Goal: Task Accomplishment & Management: Manage account settings

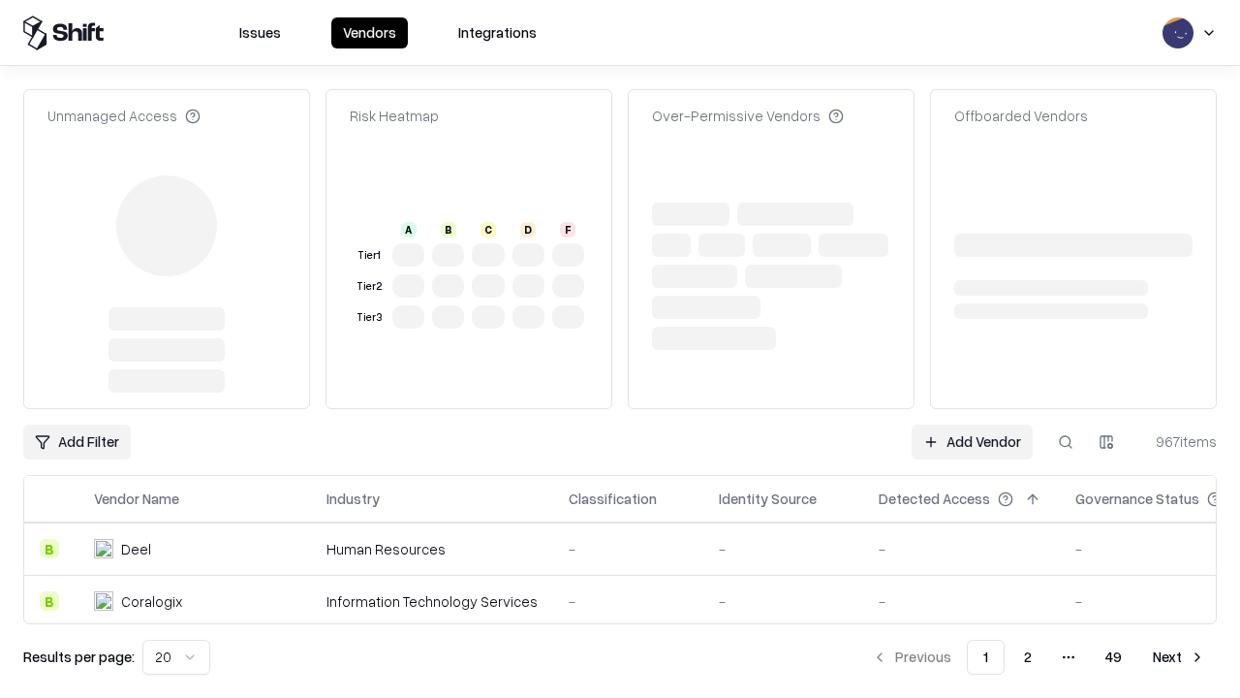
click at [972, 424] on link "Add Vendor" at bounding box center [972, 441] width 121 height 35
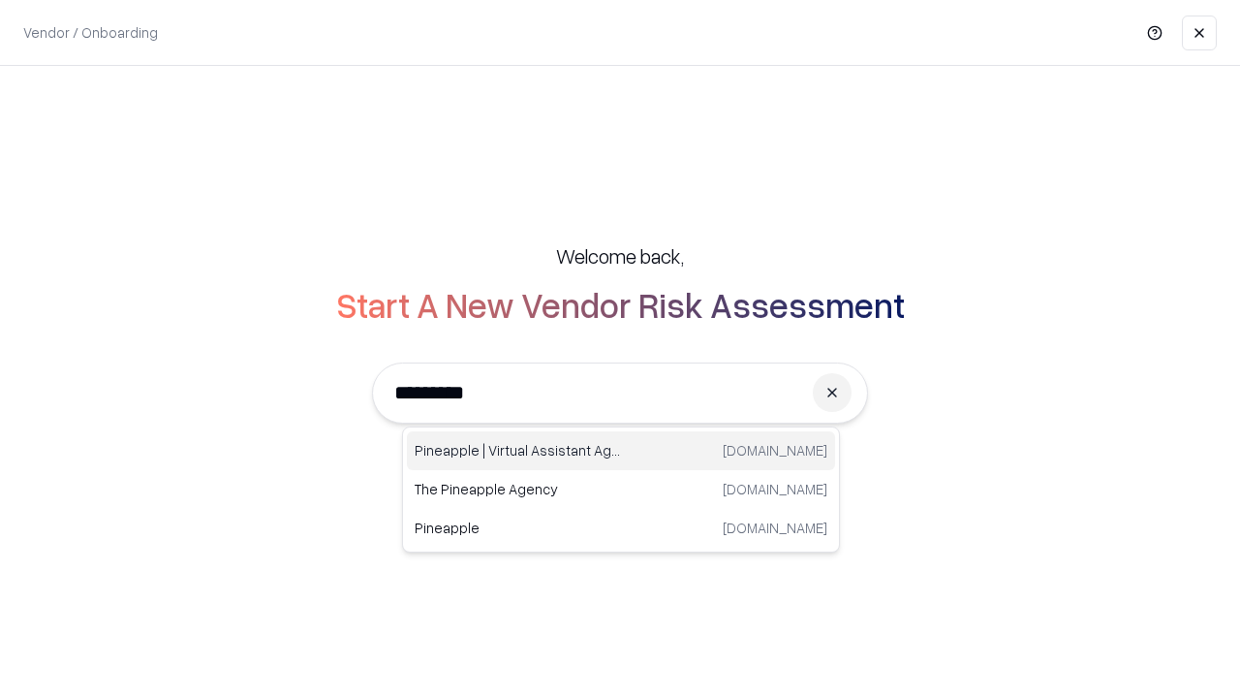
click at [621, 451] on div "Pineapple | Virtual Assistant Agency [DOMAIN_NAME]" at bounding box center [621, 450] width 428 height 39
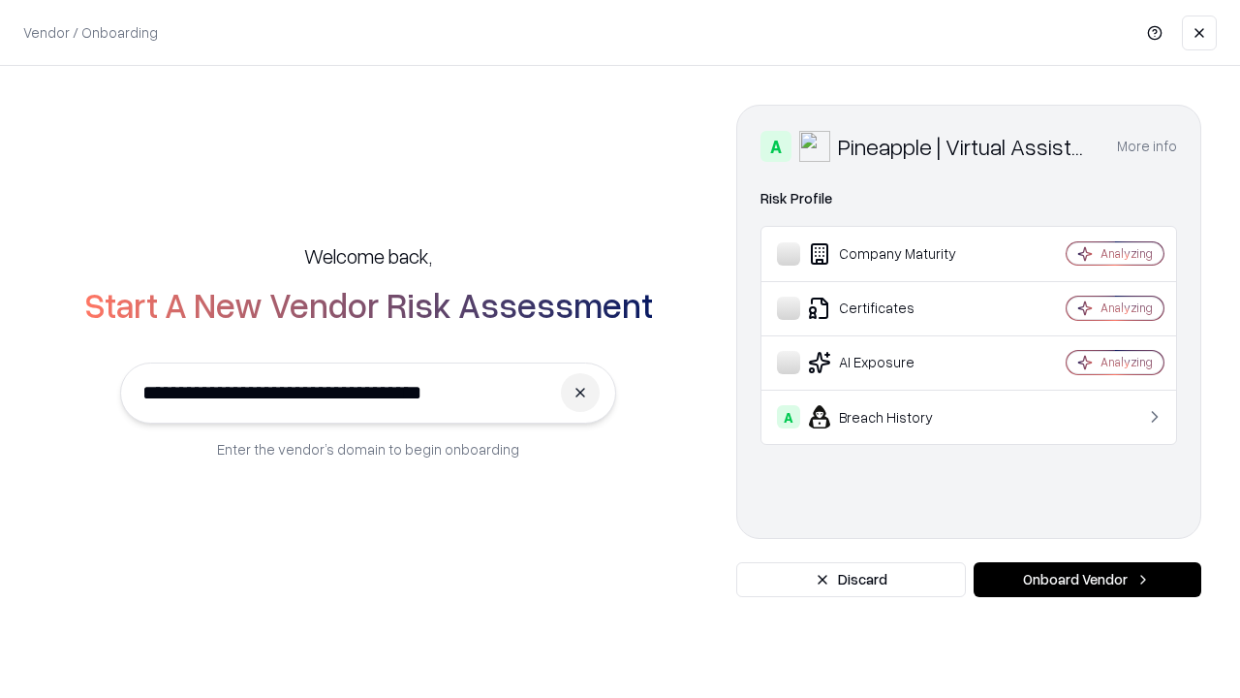
type input "**********"
click at [1087, 579] on button "Onboard Vendor" at bounding box center [1088, 579] width 228 height 35
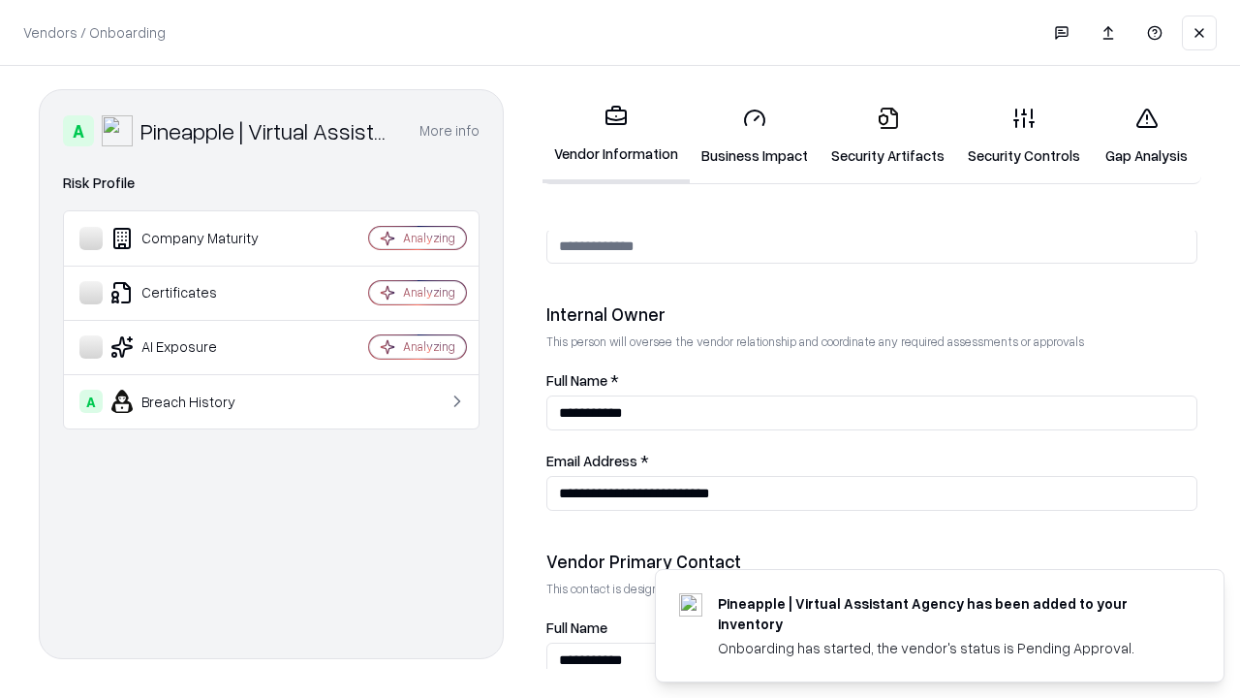
scroll to position [1004, 0]
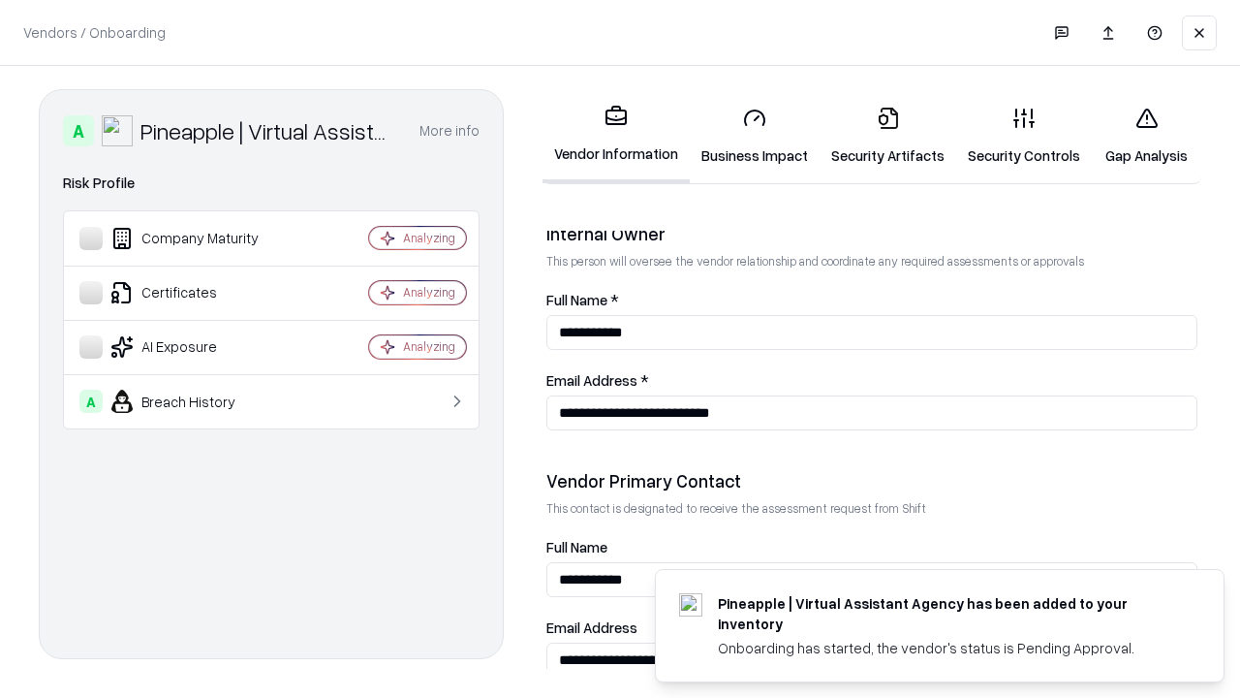
click at [755, 136] on link "Business Impact" at bounding box center [755, 136] width 130 height 90
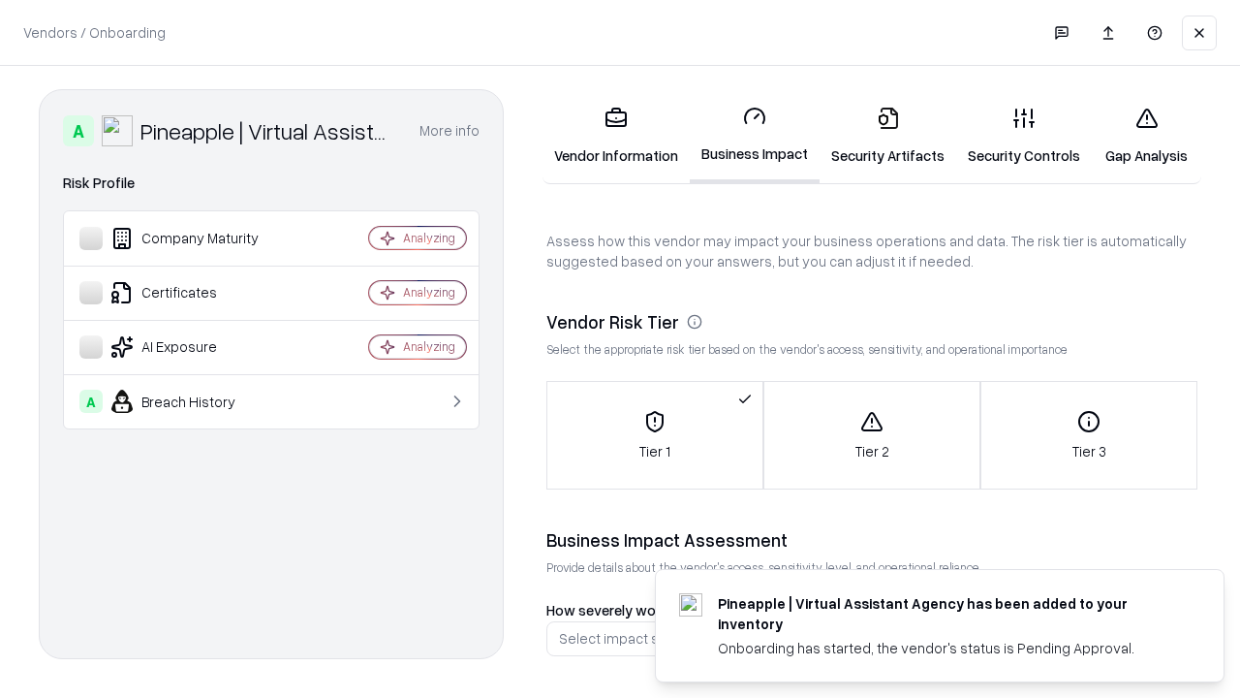
click at [888, 136] on link "Security Artifacts" at bounding box center [888, 136] width 137 height 90
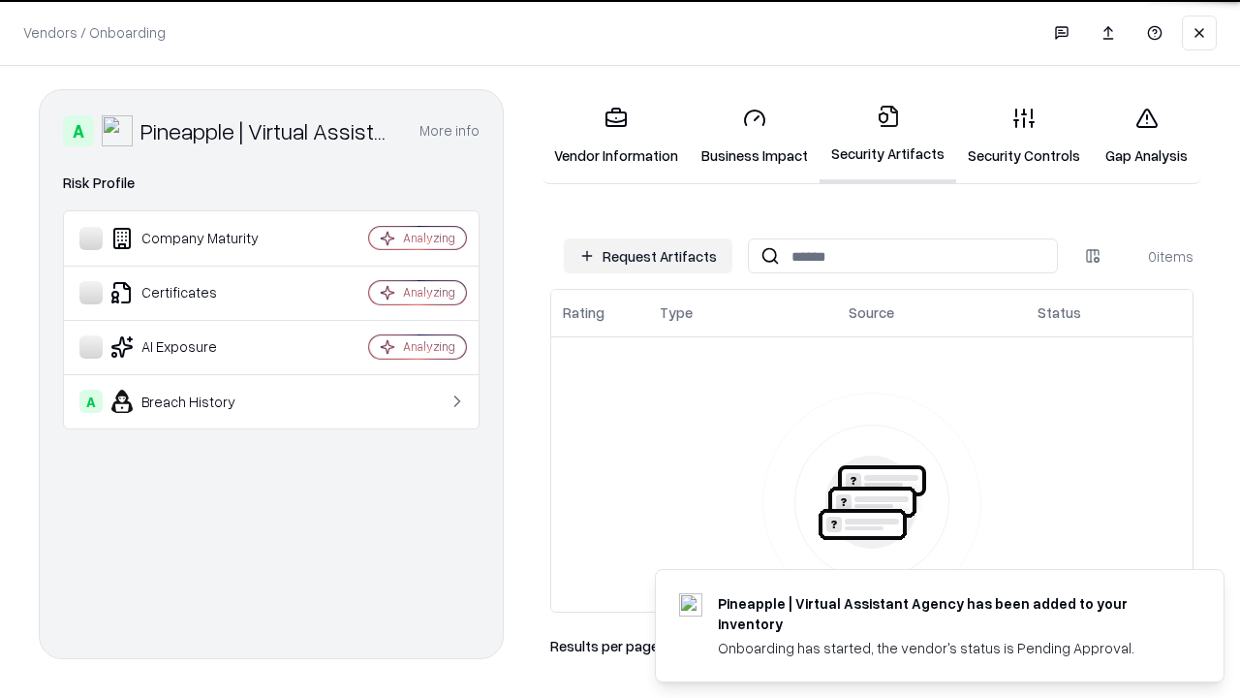
click at [648, 256] on button "Request Artifacts" at bounding box center [648, 255] width 169 height 35
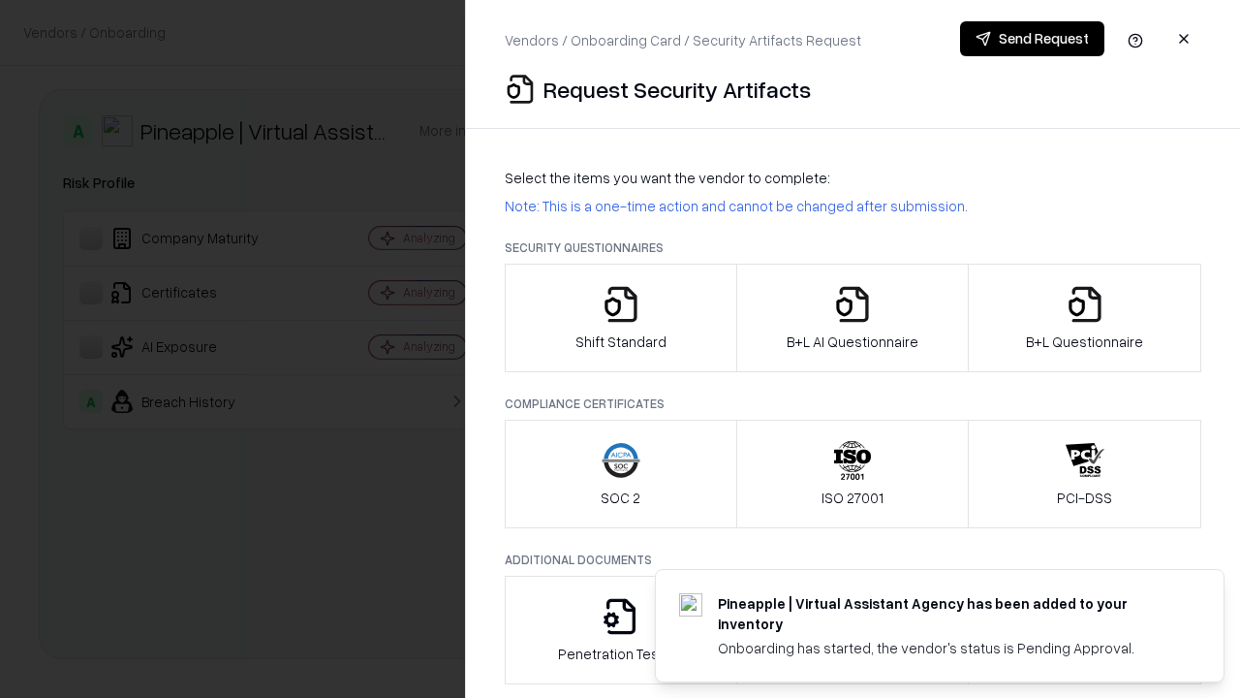
click at [620, 318] on icon "button" at bounding box center [621, 304] width 39 height 39
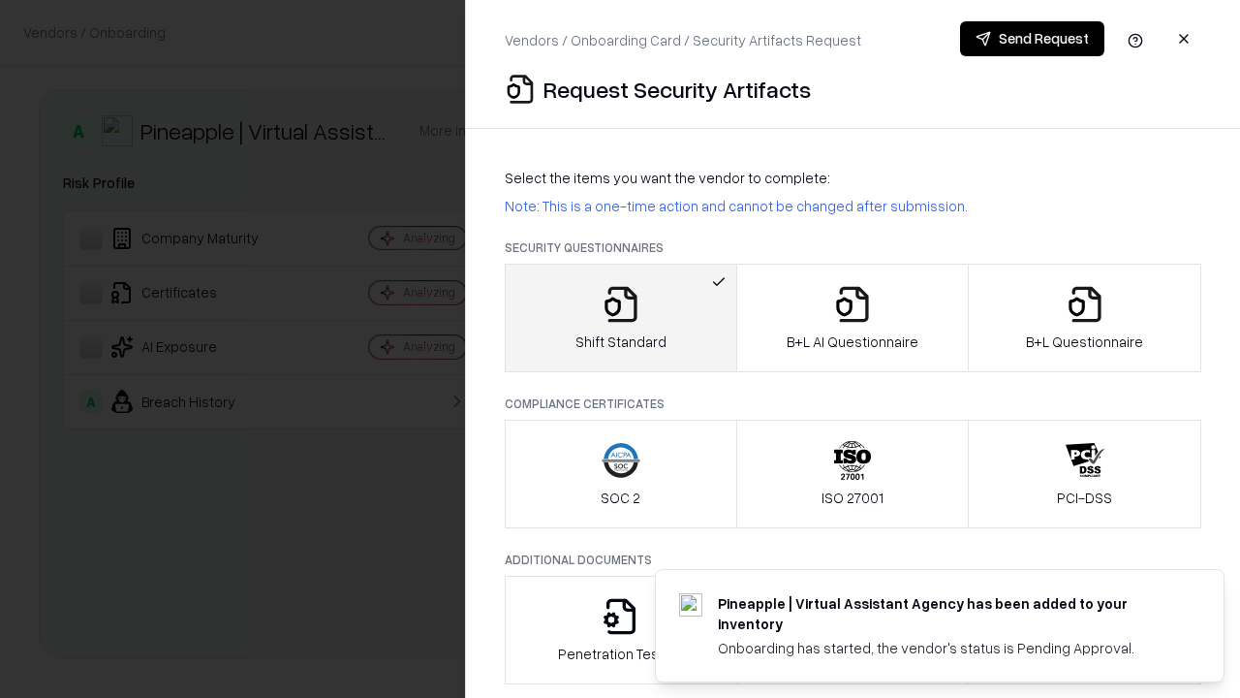
click at [1032, 39] on button "Send Request" at bounding box center [1032, 38] width 144 height 35
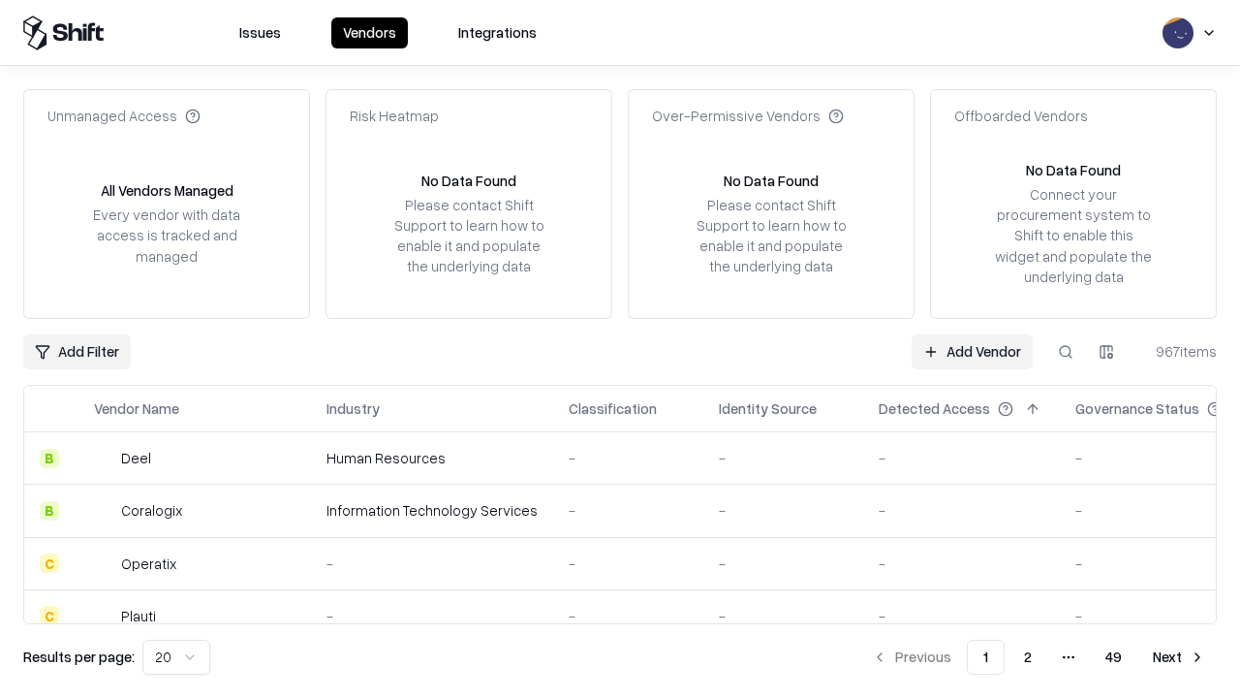
click at [1066, 351] on button at bounding box center [1065, 351] width 35 height 35
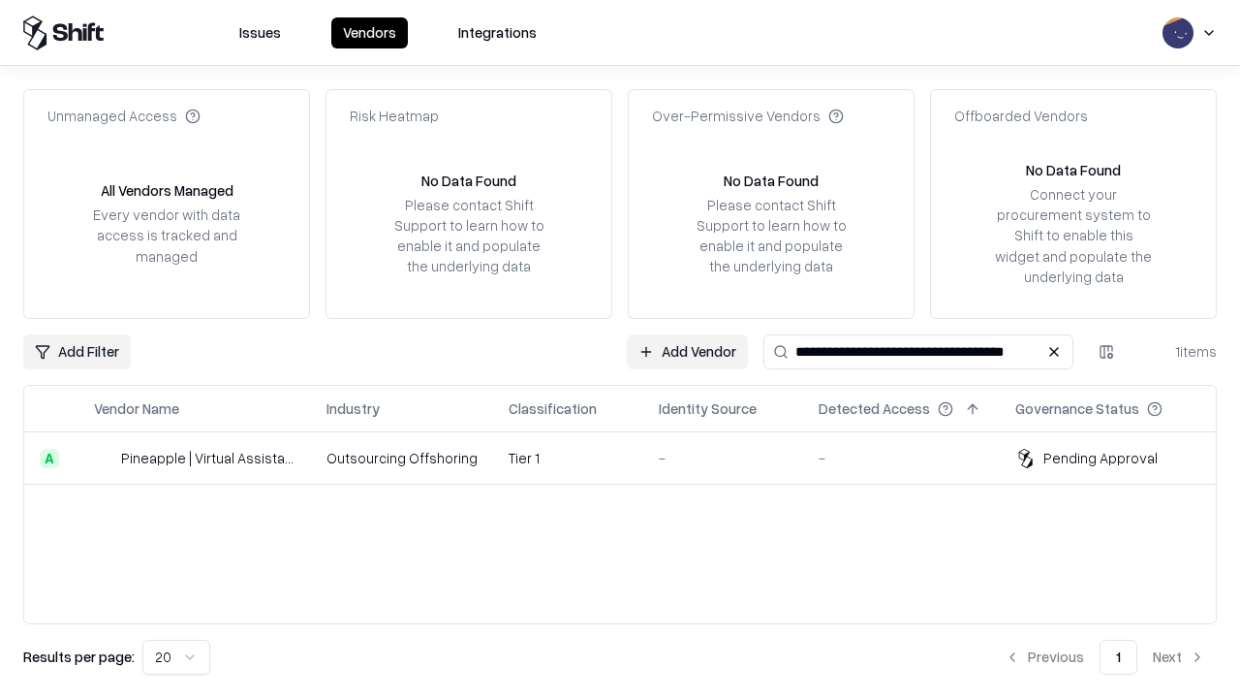
type input "**********"
click at [632, 457] on td "Tier 1" at bounding box center [568, 458] width 150 height 52
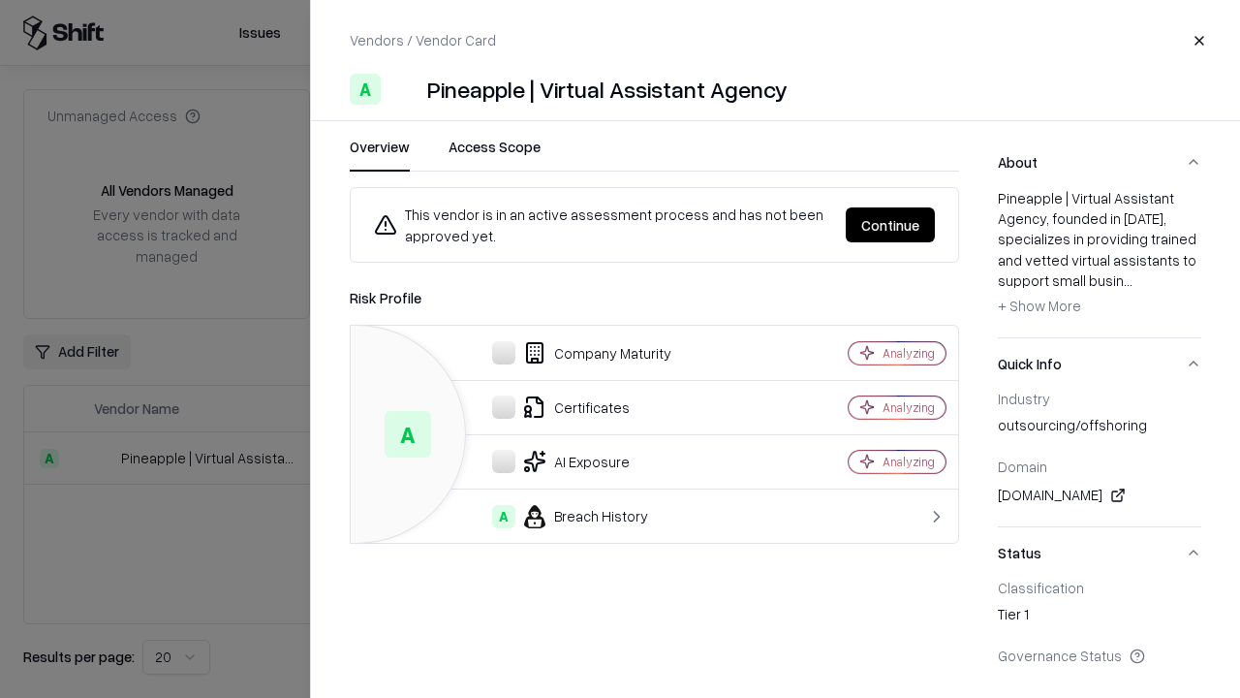
click at [891, 225] on button "Continue" at bounding box center [890, 224] width 89 height 35
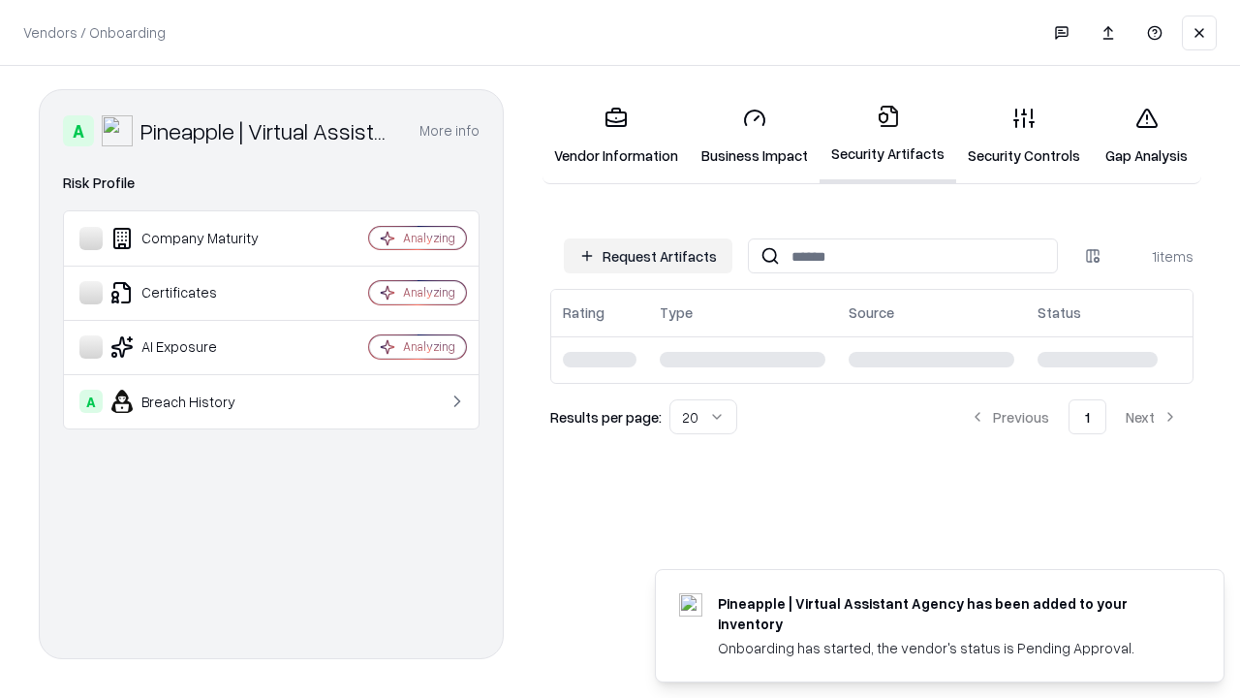
click at [1146, 136] on link "Gap Analysis" at bounding box center [1147, 136] width 110 height 90
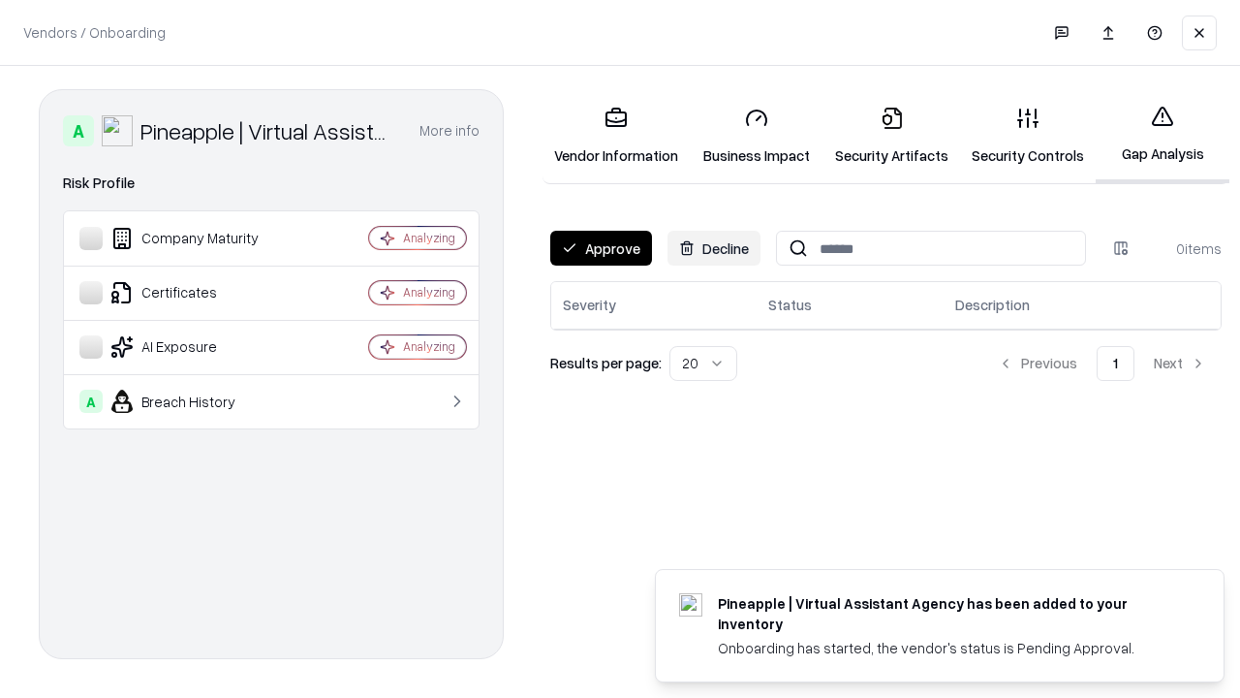
click at [601, 248] on button "Approve" at bounding box center [601, 248] width 102 height 35
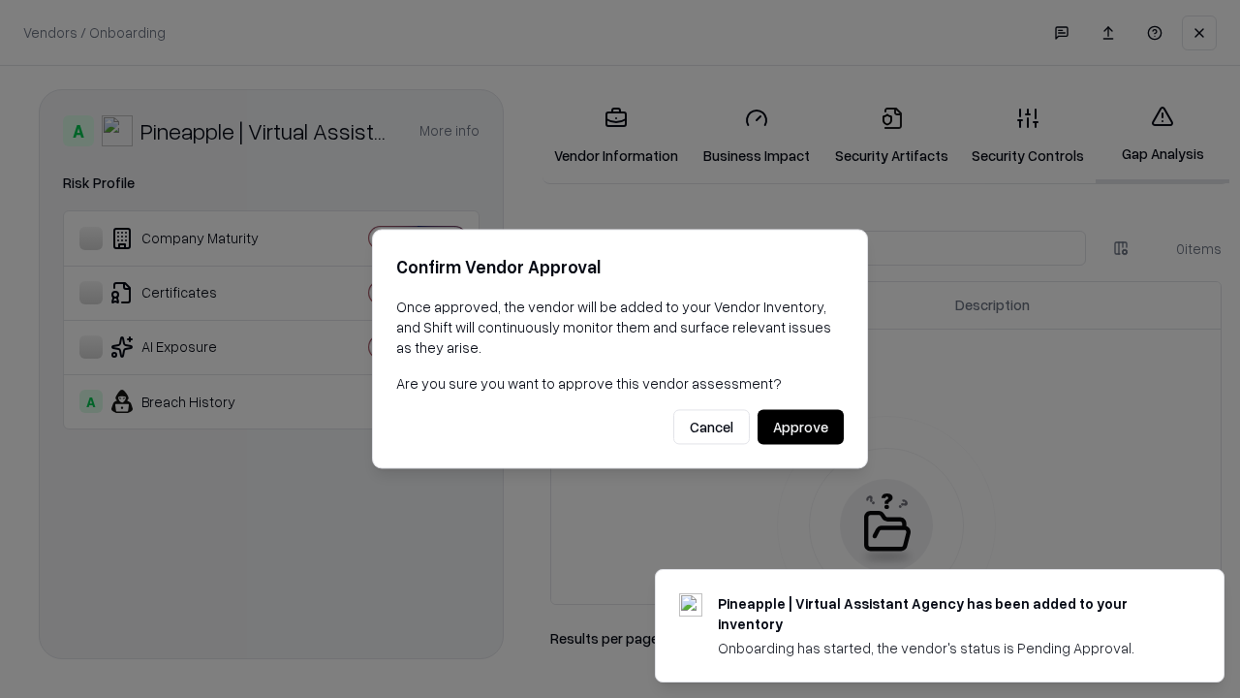
click at [800, 426] on button "Approve" at bounding box center [801, 427] width 86 height 35
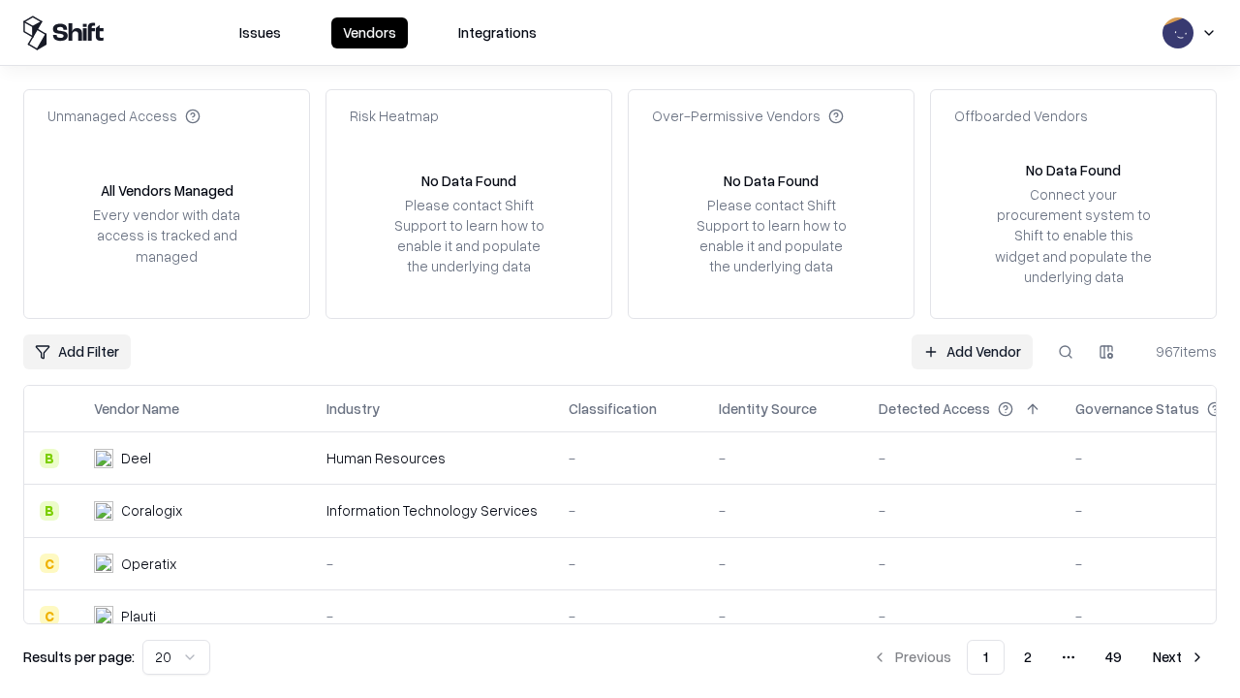
type input "**********"
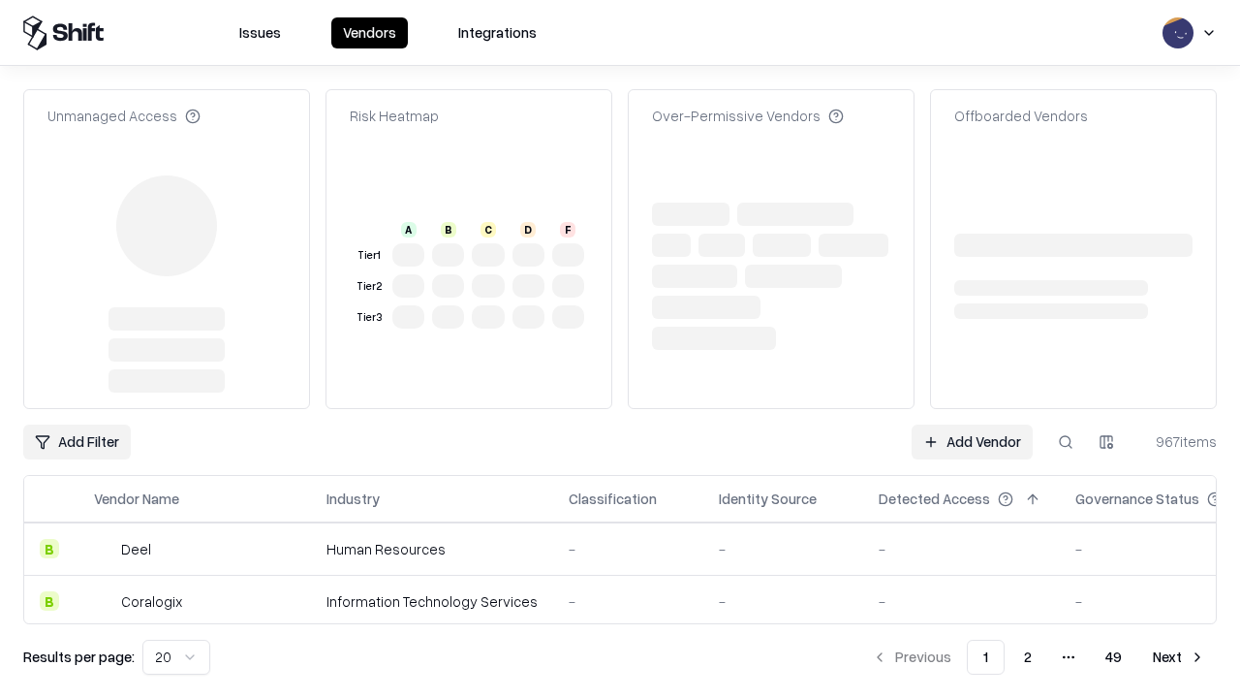
click at [972, 424] on link "Add Vendor" at bounding box center [972, 441] width 121 height 35
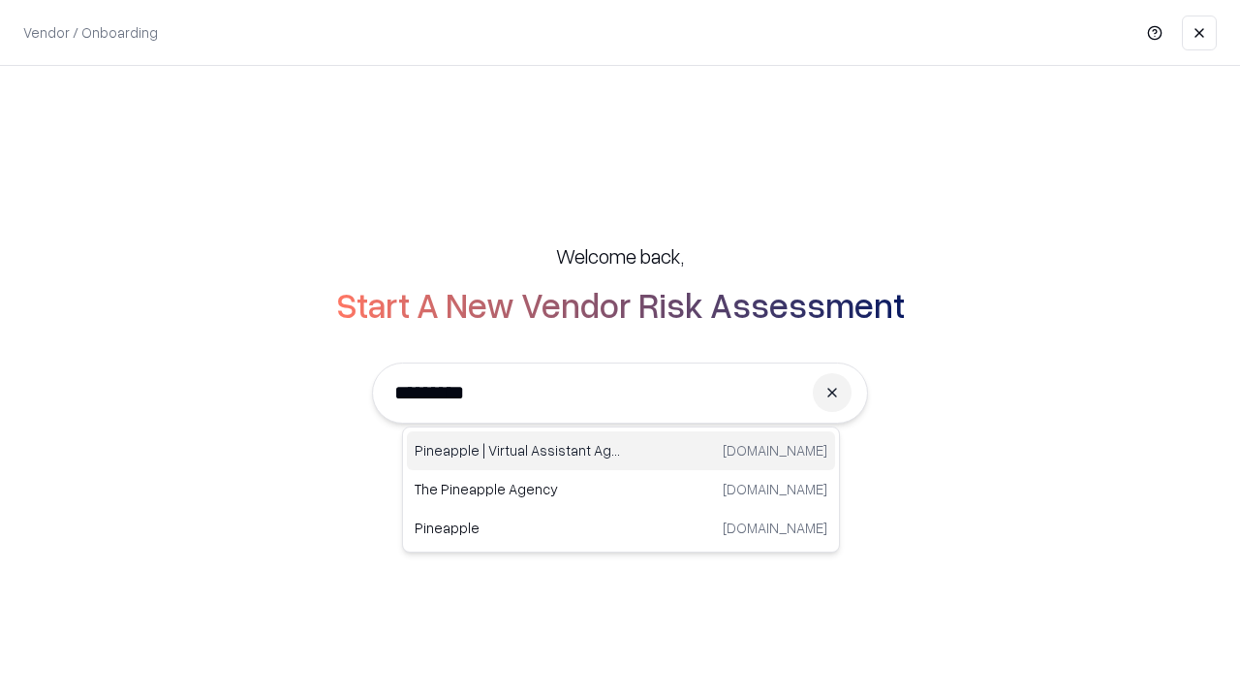
click at [621, 451] on div "Pineapple | Virtual Assistant Agency [DOMAIN_NAME]" at bounding box center [621, 450] width 428 height 39
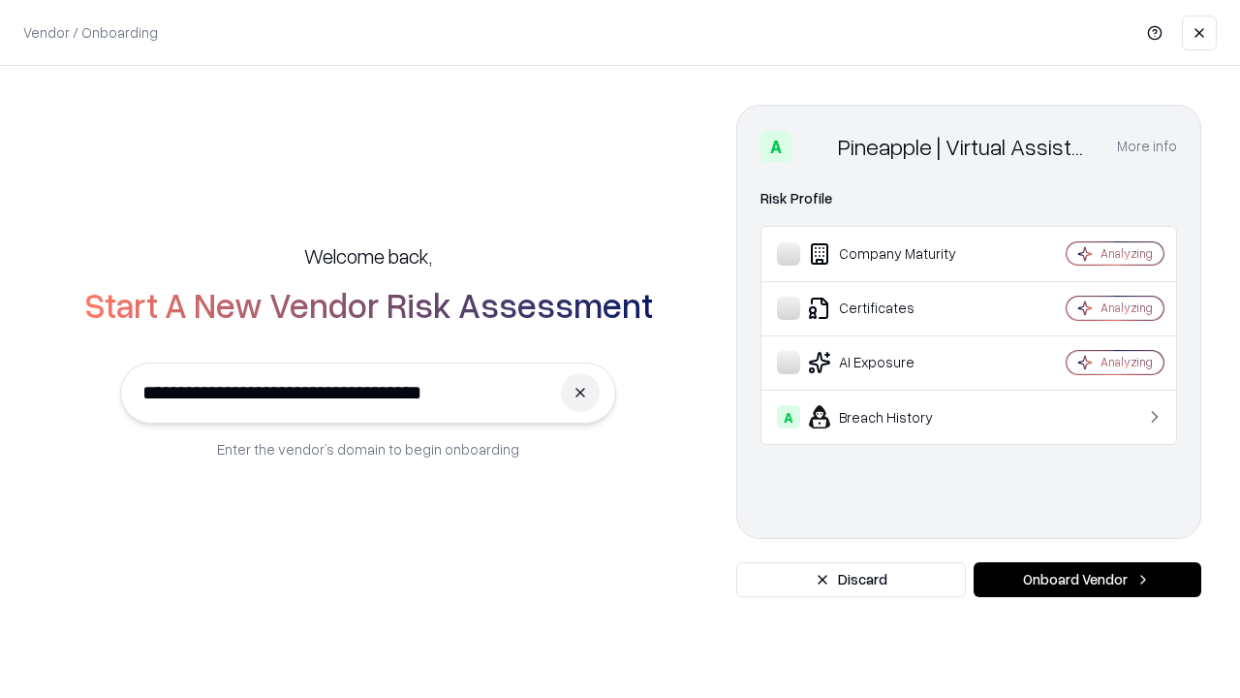
type input "**********"
click at [1087, 579] on button "Onboard Vendor" at bounding box center [1088, 579] width 228 height 35
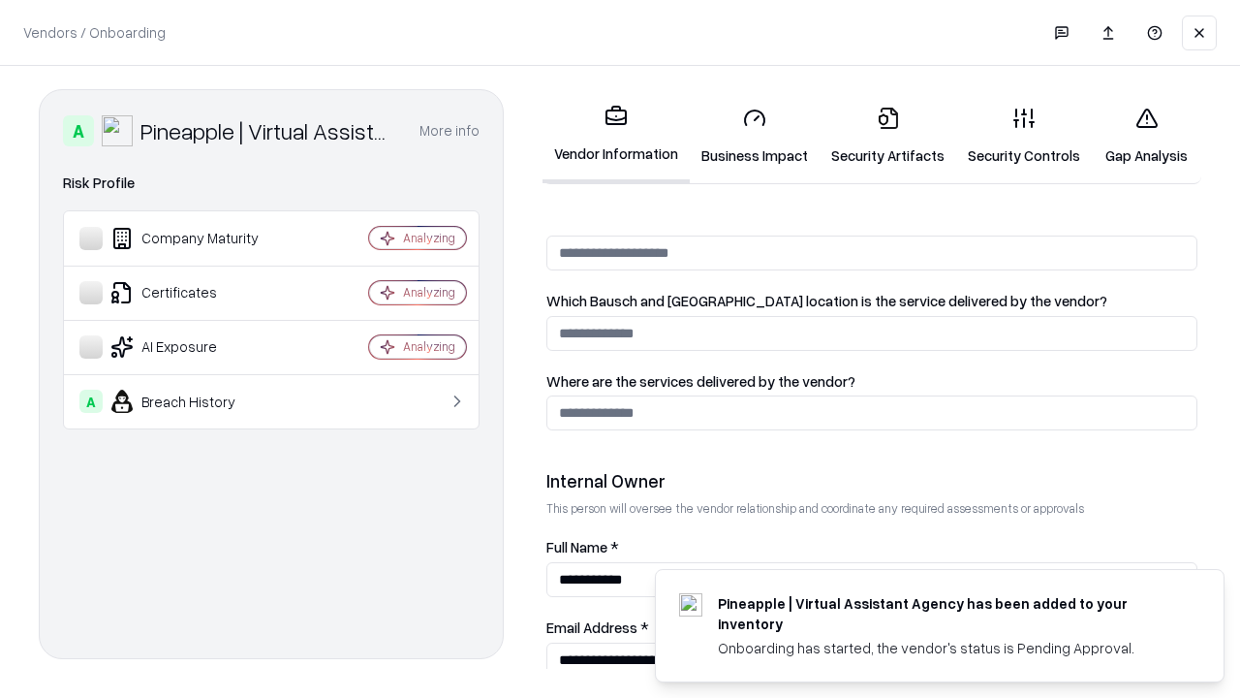
scroll to position [1004, 0]
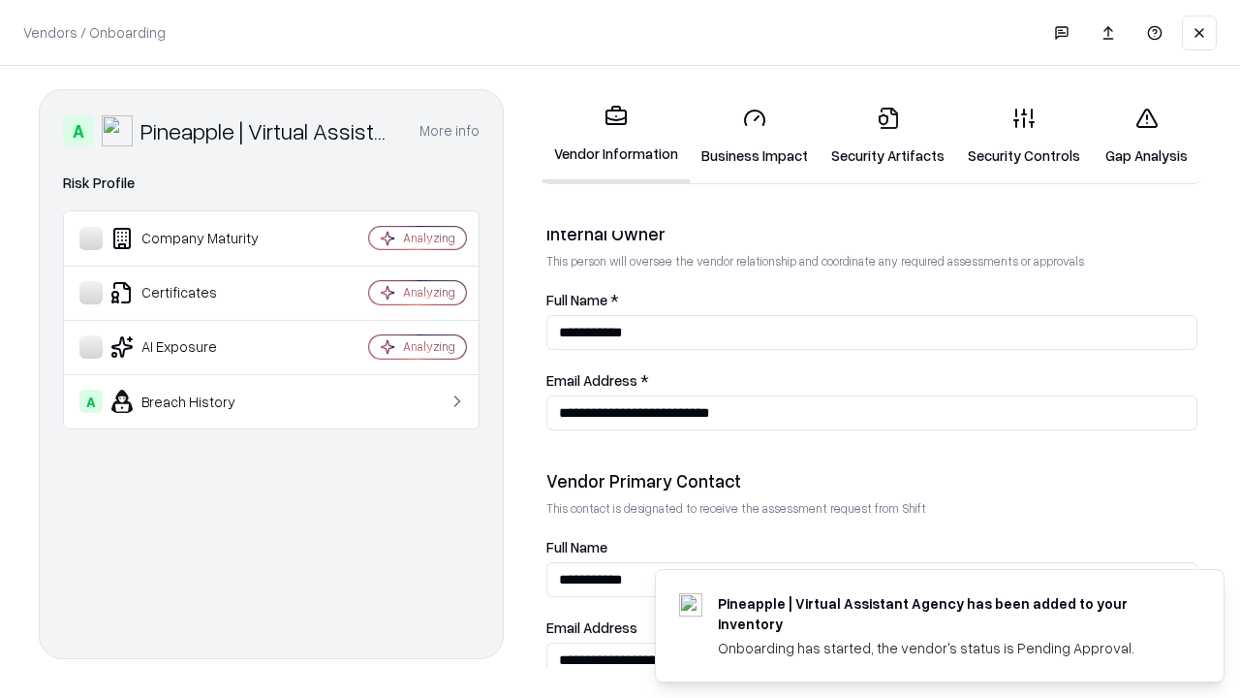
click at [1146, 136] on link "Gap Analysis" at bounding box center [1147, 136] width 110 height 90
